Goal: Check status: Check status

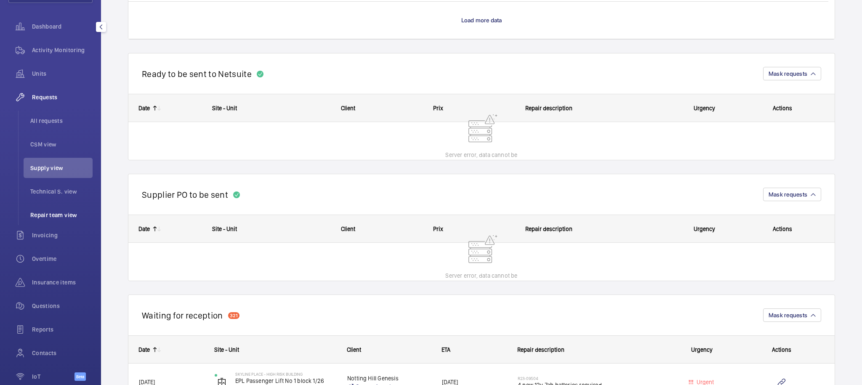
scroll to position [73, 0]
click at [45, 252] on div "Overtime" at bounding box center [50, 257] width 84 height 20
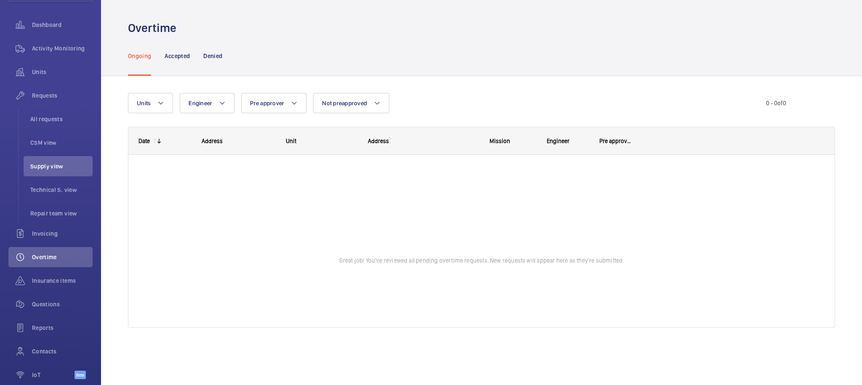
scroll to position [7, 0]
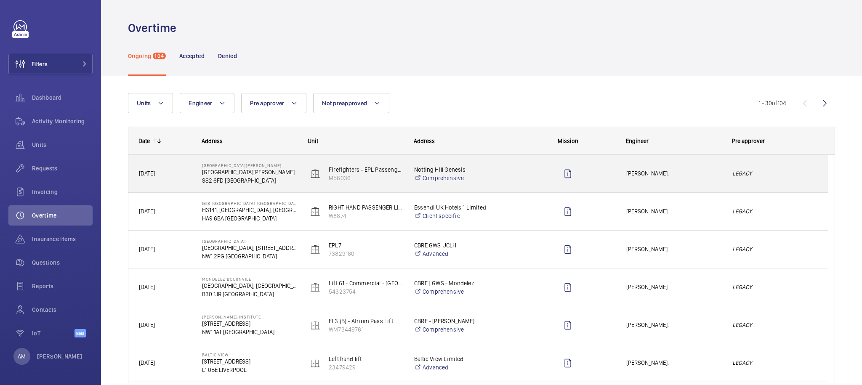
click at [684, 179] on div "[PERSON_NAME]." at bounding box center [668, 173] width 105 height 27
